Goal: Task Accomplishment & Management: Manage account settings

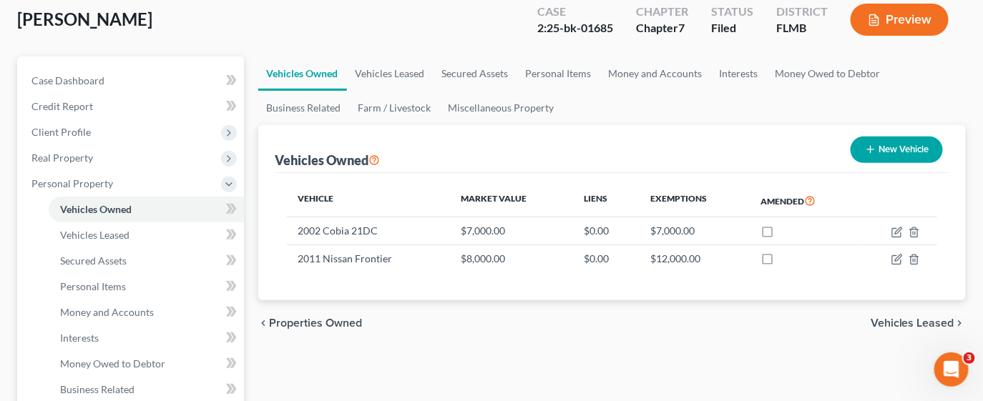
click at [145, 75] on link "Case Dashboard" at bounding box center [132, 81] width 224 height 26
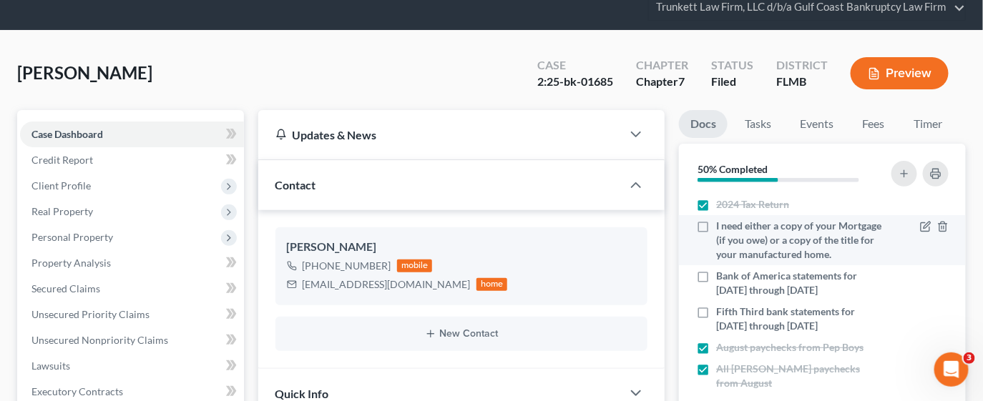
scroll to position [107, 0]
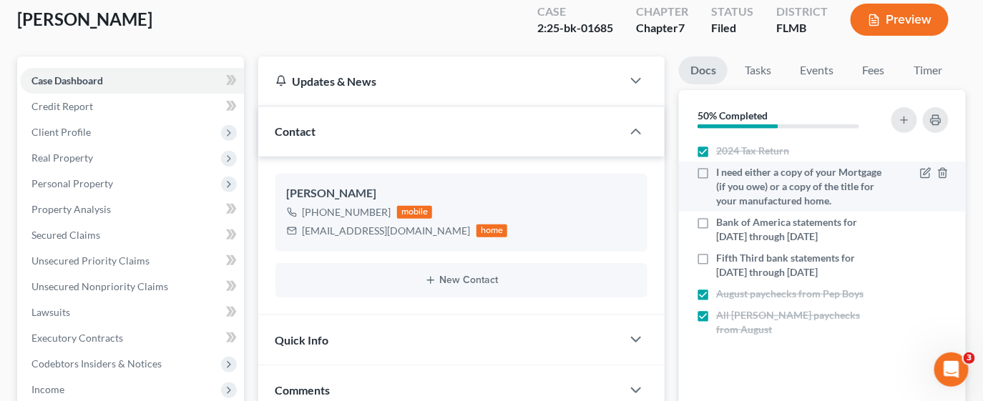
click at [716, 172] on label "I need either a copy of your Mortgage (if you owe) or a copy of the title for y…" at bounding box center [798, 186] width 165 height 43
click at [722, 172] on input "I need either a copy of your Mortgage (if you owe) or a copy of the title for y…" at bounding box center [726, 169] width 9 height 9
checkbox input "true"
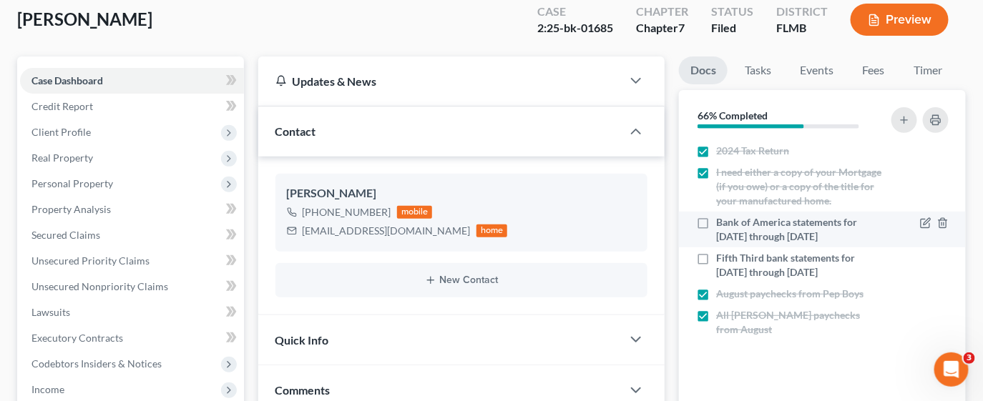
drag, startPoint x: 700, startPoint y: 231, endPoint x: 698, endPoint y: 258, distance: 26.5
click at [716, 231] on label "Bank of America statements for [DATE] through [DATE]" at bounding box center [798, 229] width 165 height 29
click at [722, 225] on input "Bank of America statements for [DATE] through [DATE]" at bounding box center [726, 219] width 9 height 9
checkbox input "true"
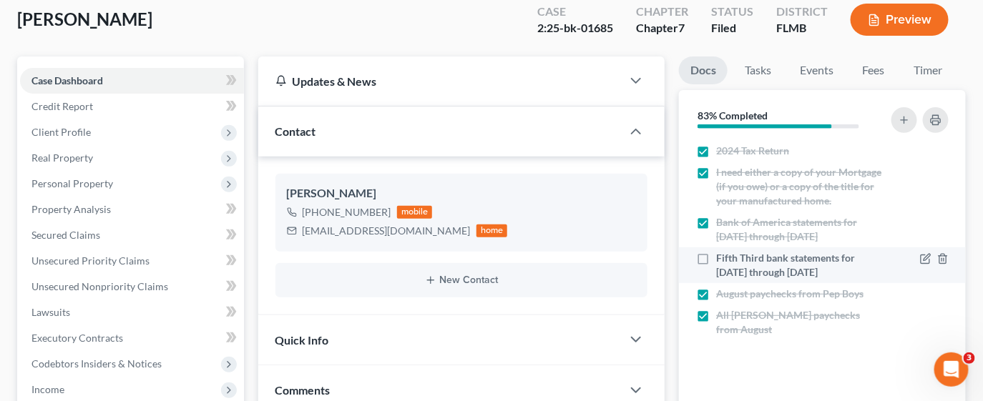
click at [716, 268] on label "Fifth Third bank statements for [DATE] through [DATE]" at bounding box center [798, 265] width 165 height 29
click at [722, 260] on input "Fifth Third bank statements for [DATE] through [DATE]" at bounding box center [726, 255] width 9 height 9
checkbox input "true"
